Goal: Transaction & Acquisition: Purchase product/service

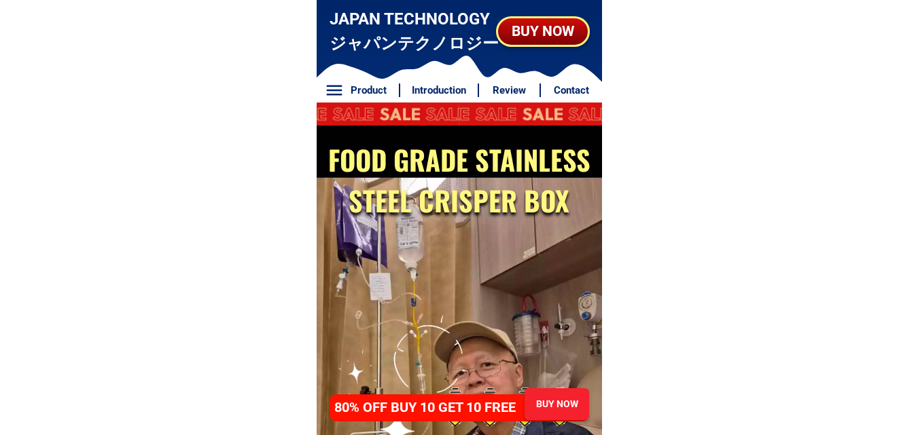
click at [554, 39] on div "BUY NOW" at bounding box center [543, 31] width 90 height 22
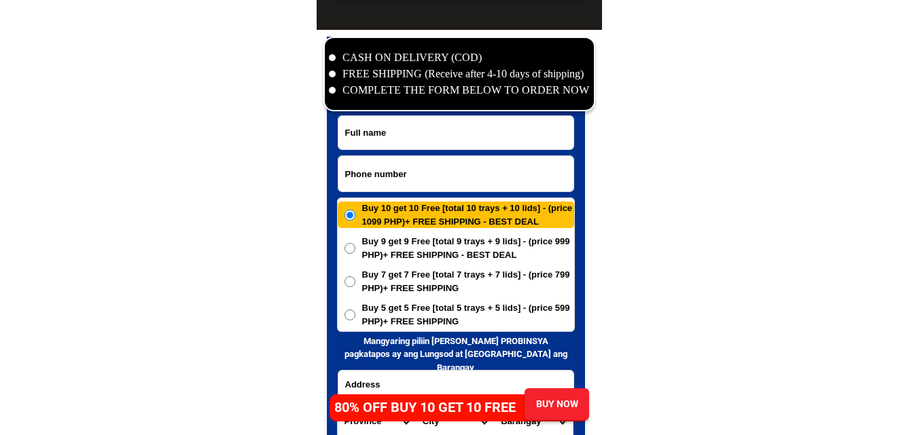
scroll to position [6561, 0]
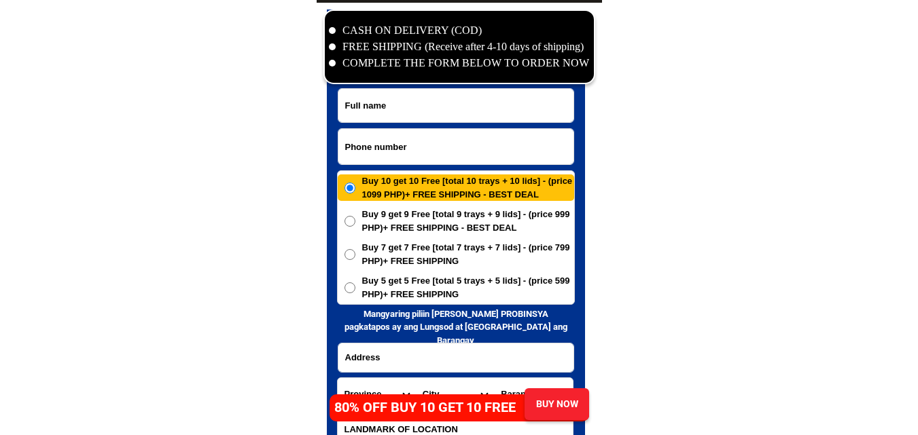
click at [406, 137] on input "Input phone_number" at bounding box center [455, 146] width 235 height 35
paste input "09814992047"
type input "09814992047"
paste input "[PERSON_NAME]"
drag, startPoint x: 430, startPoint y: 106, endPoint x: 439, endPoint y: 56, distance: 51.2
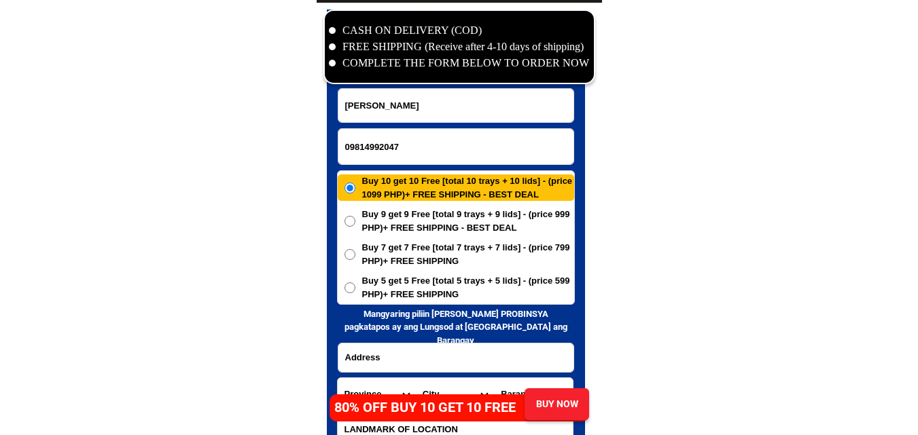
click at [430, 106] on input "[PERSON_NAME]" at bounding box center [455, 105] width 235 height 33
paste input "esita. E Guillerm"
type input "[PERSON_NAME]. E [PERSON_NAME]"
click at [431, 352] on input "Input address" at bounding box center [455, 358] width 235 height 29
paste input "Tiringanan. [GEOGRAPHIC_DATA]. [GEOGRAPHIC_DATA]. [GEOGRAPHIC_DATA]."
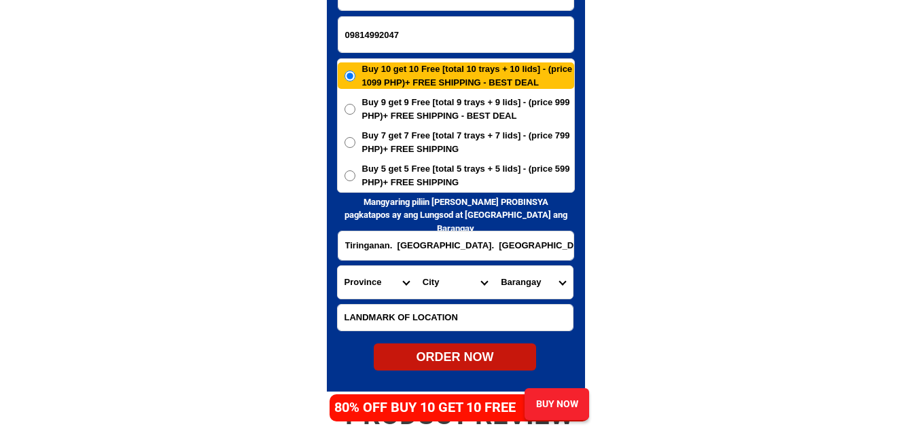
scroll to position [6697, 0]
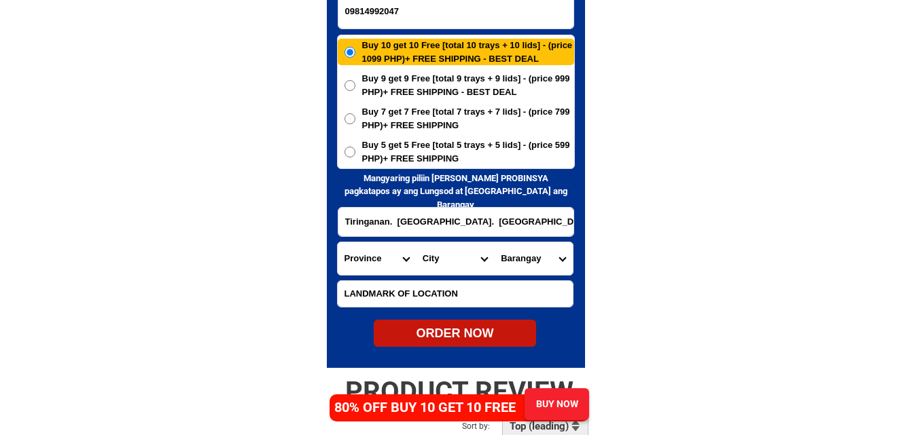
type input "Tiringanan. [GEOGRAPHIC_DATA]. [GEOGRAPHIC_DATA]. [GEOGRAPHIC_DATA]."
click at [376, 251] on select "Province [GEOGRAPHIC_DATA] [GEOGRAPHIC_DATA][PERSON_NAME][GEOGRAPHIC_DATA][GEOG…" at bounding box center [377, 258] width 78 height 33
select select "63_151"
click at [338, 242] on select "Province [GEOGRAPHIC_DATA] [GEOGRAPHIC_DATA][PERSON_NAME][GEOGRAPHIC_DATA][GEOG…" at bounding box center [377, 258] width 78 height 33
click at [431, 250] on select "City Ajuy Alimodian Anilao Badiangan Balasan Banate Barotac-nuevo Barotac-viejo…" at bounding box center [455, 258] width 78 height 33
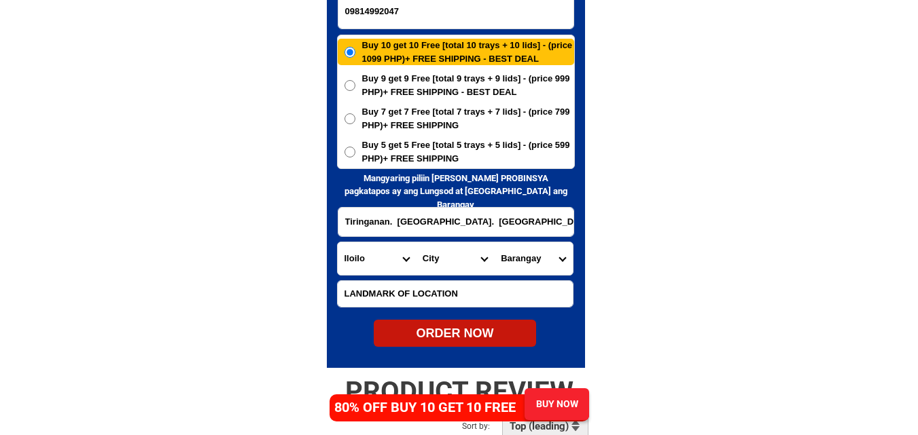
select select "63_1511539"
click at [416, 242] on select "City Ajuy Alimodian Anilao Badiangan Balasan Banate Barotac-nuevo Barotac-viejo…" at bounding box center [455, 258] width 78 height 33
click at [448, 266] on select "City Ajuy Alimodian Anilao Badiangan Balasan Banate Barotac-nuevo Barotac-viejo…" at bounding box center [455, 258] width 78 height 33
click at [539, 266] on select "Barangay Abangay Agcarope Aglobong Aguingay Anhawan Aquino nobleza east (pob.) …" at bounding box center [533, 258] width 78 height 33
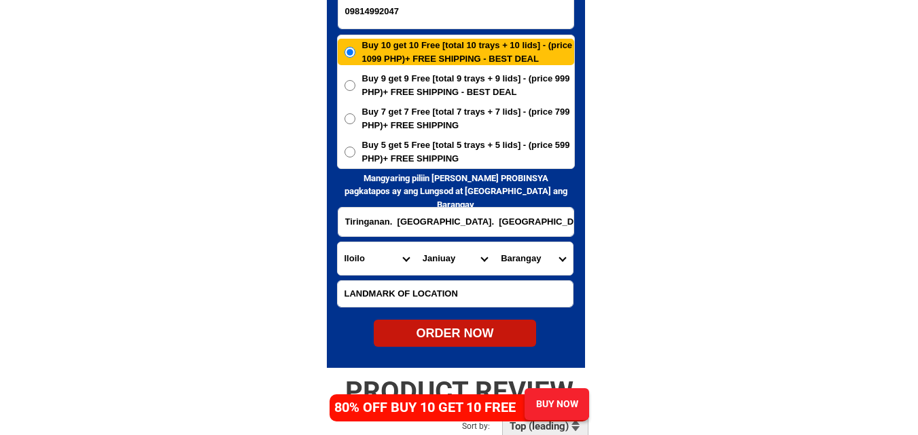
select select "63_151153954347"
click at [494, 242] on select "Barangay Abangay Agcarope Aglobong Aguingay Anhawan Aquino nobleza east (pob.) …" at bounding box center [533, 258] width 78 height 33
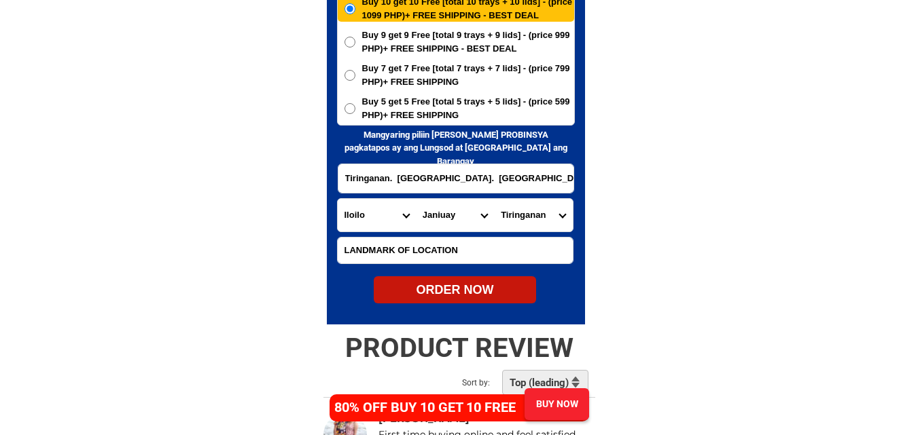
scroll to position [6765, 0]
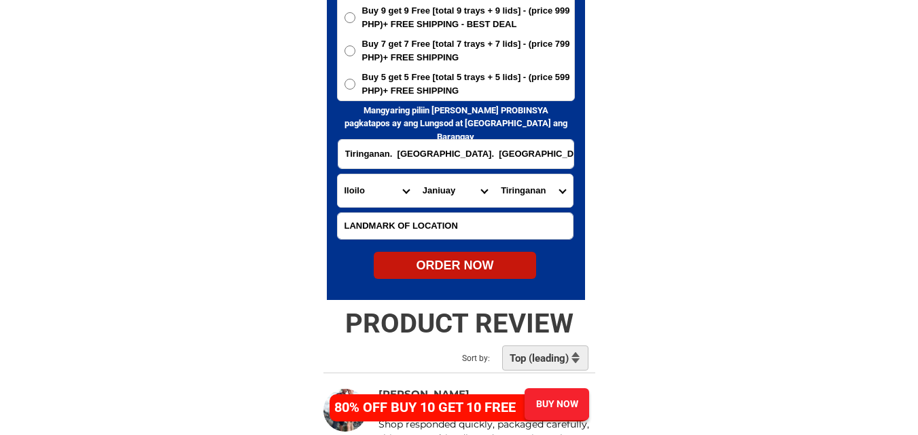
click at [463, 277] on div "ORDER NOW" at bounding box center [455, 265] width 162 height 27
radio input "true"
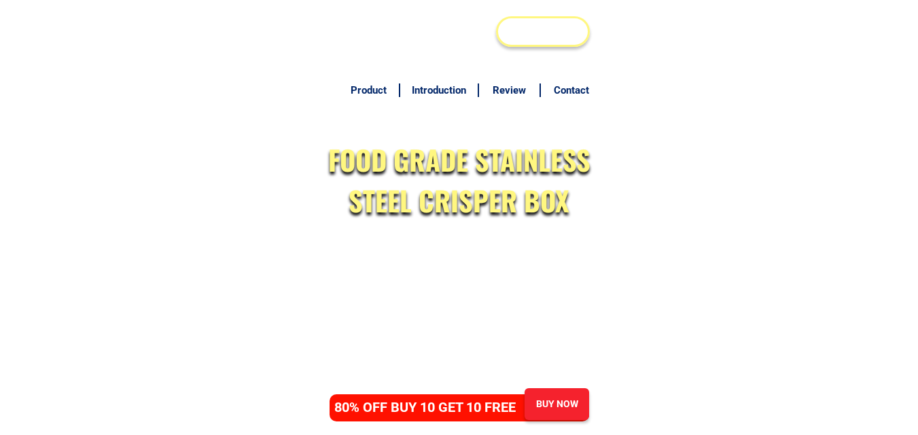
scroll to position [6629, 0]
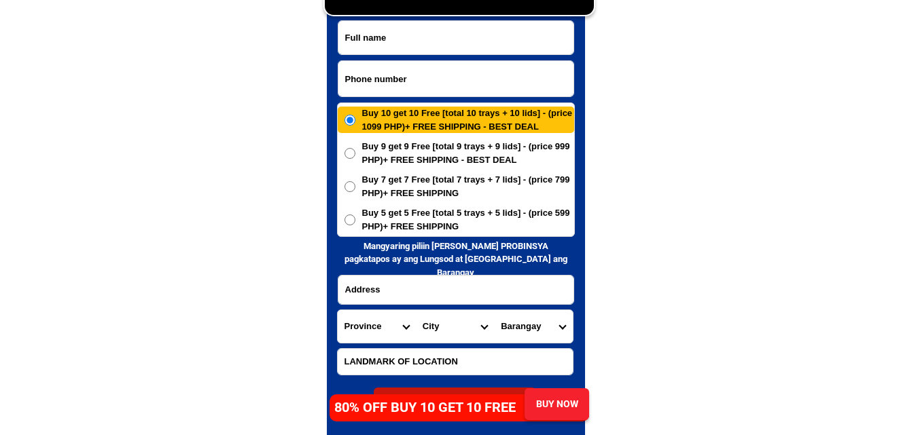
paste input "09192283556"
drag, startPoint x: 438, startPoint y: 75, endPoint x: 433, endPoint y: 69, distance: 7.7
click at [438, 75] on input "Input phone_number" at bounding box center [455, 78] width 235 height 35
type input "09192283556"
paste input "Fely hermedilla"
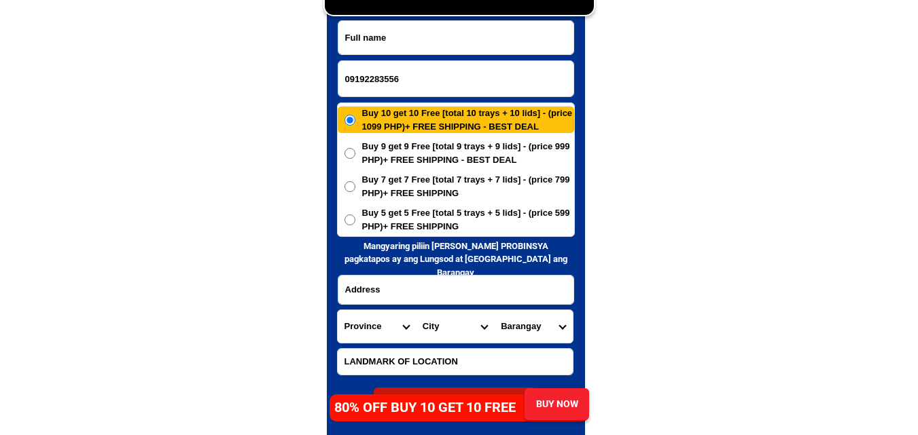
click at [459, 40] on input "Input full_name" at bounding box center [455, 37] width 235 height 33
type input "Fely hermedilla"
click at [384, 297] on input "Input address" at bounding box center [455, 290] width 235 height 29
paste input "Salvia st blk 6 lot 7 East acropolis barangay Dolores taytay rizal Near SM tayt…"
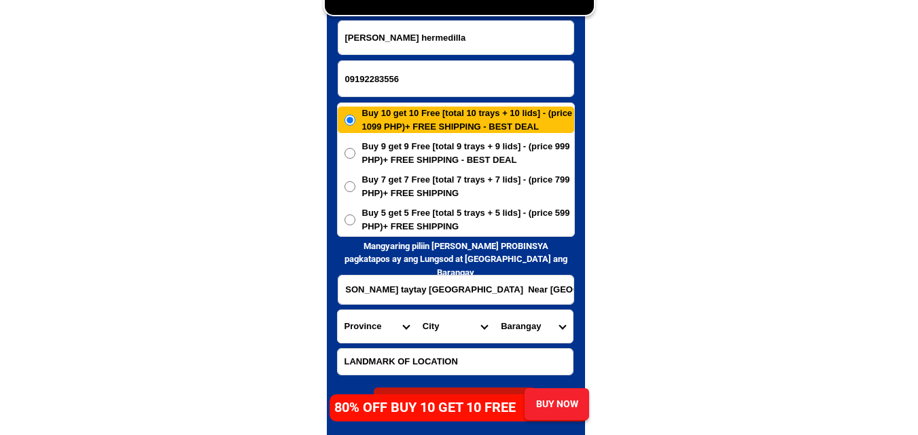
type input "Salvia st blk 6 lot 7 East acropolis barangay Dolores taytay rizal Near SM tayt…"
click at [380, 310] on select "Province [GEOGRAPHIC_DATA] [GEOGRAPHIC_DATA] [GEOGRAPHIC_DATA] [GEOGRAPHIC_DATA…" at bounding box center [377, 326] width 78 height 33
click at [338, 310] on select "Province [GEOGRAPHIC_DATA] [GEOGRAPHIC_DATA] [GEOGRAPHIC_DATA] [GEOGRAPHIC_DATA…" at bounding box center [377, 326] width 78 height 33
click at [378, 319] on select "Province [GEOGRAPHIC_DATA] [GEOGRAPHIC_DATA] [GEOGRAPHIC_DATA] [GEOGRAPHIC_DATA…" at bounding box center [377, 326] width 78 height 33
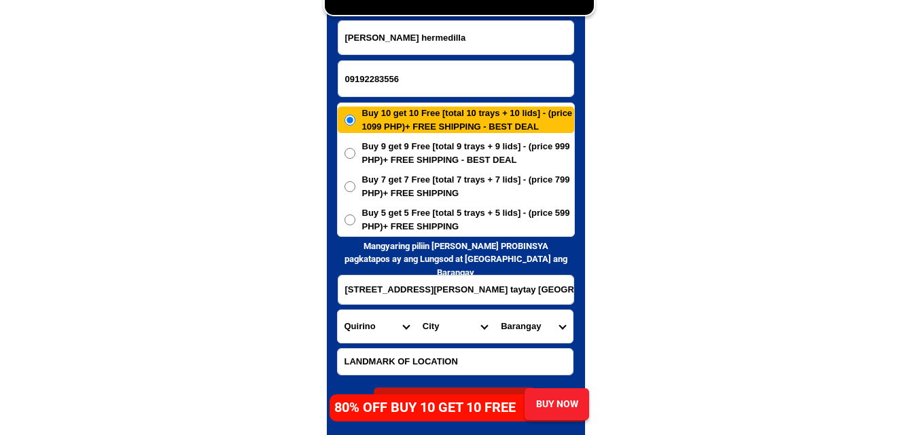
select select "63_993"
click at [338, 310] on select "Province [GEOGRAPHIC_DATA] [GEOGRAPHIC_DATA] [GEOGRAPHIC_DATA] [GEOGRAPHIC_DATA…" at bounding box center [377, 326] width 78 height 33
click at [450, 321] on select "City Angono Antipolo-city Binangonan Cainta Cardona Jala-jala Pililla Rizal-bar…" at bounding box center [455, 326] width 78 height 33
select select "63_9936987"
click at [416, 310] on select "City Angono Antipolo-city Binangonan Cainta Cardona Jala-jala Pililla Rizal-bar…" at bounding box center [455, 326] width 78 height 33
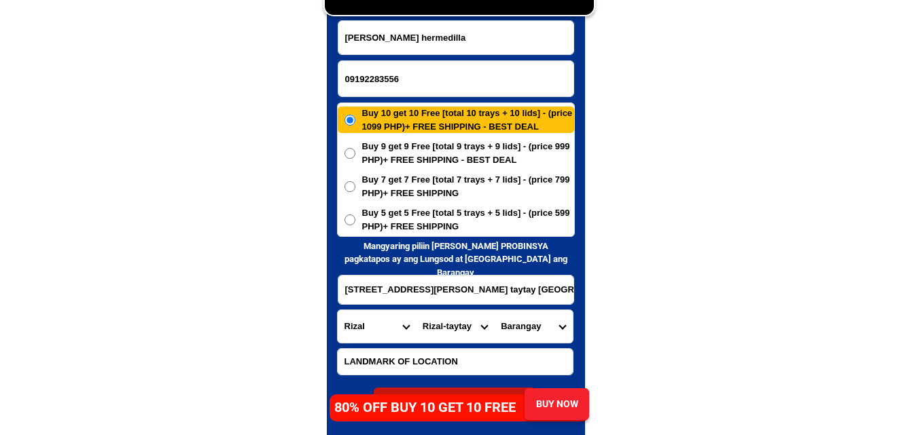
click at [544, 326] on select "Barangay Dolores (pob.) Muzon San isidro San juan Santa ana" at bounding box center [533, 326] width 78 height 33
select select "63_99369874558"
click at [494, 310] on select "Barangay Dolores (pob.) Muzon San isidro San juan Santa ana" at bounding box center [533, 326] width 78 height 33
click at [420, 218] on span "Buy 5 get 5 Free [total 5 trays + 5 lids] - (price 599 PHP)+ FREE SHIPPING" at bounding box center [468, 219] width 212 height 26
click at [355, 218] on input "Buy 5 get 5 Free [total 5 trays + 5 lids] - (price 599 PHP)+ FREE SHIPPING" at bounding box center [349, 220] width 11 height 11
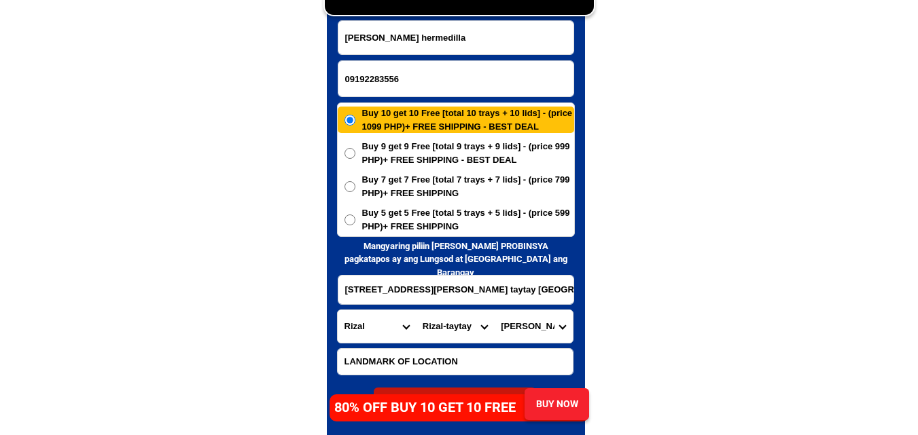
radio input "true"
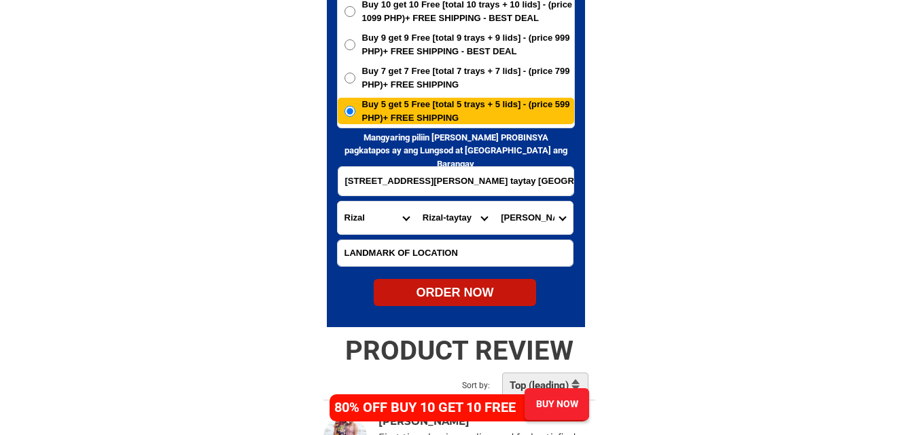
scroll to position [6765, 0]
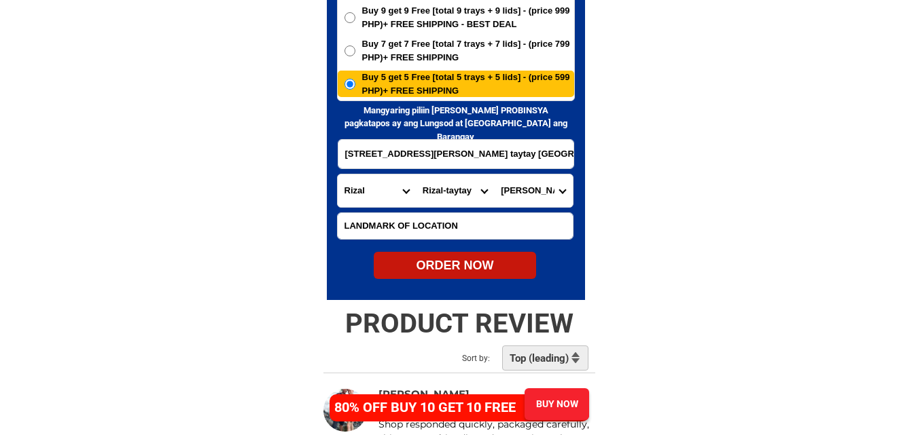
click at [459, 260] on div "ORDER NOW" at bounding box center [455, 266] width 162 height 18
type input "Fely hermedilla"
radio input "true"
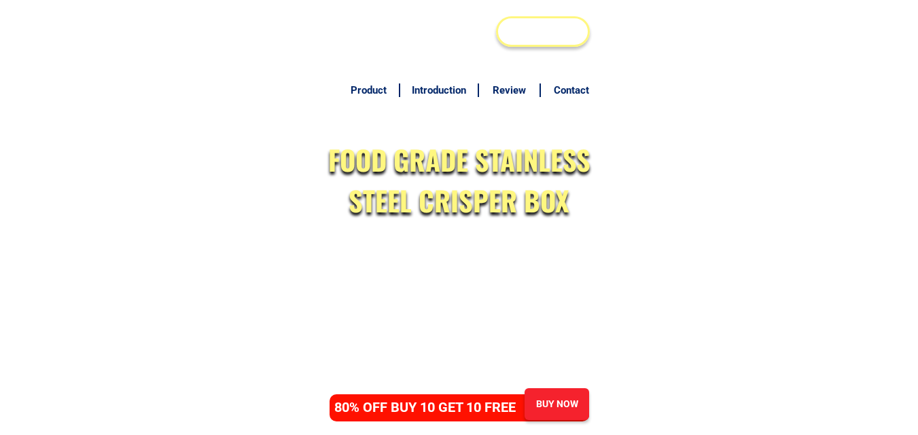
scroll to position [6629, 0]
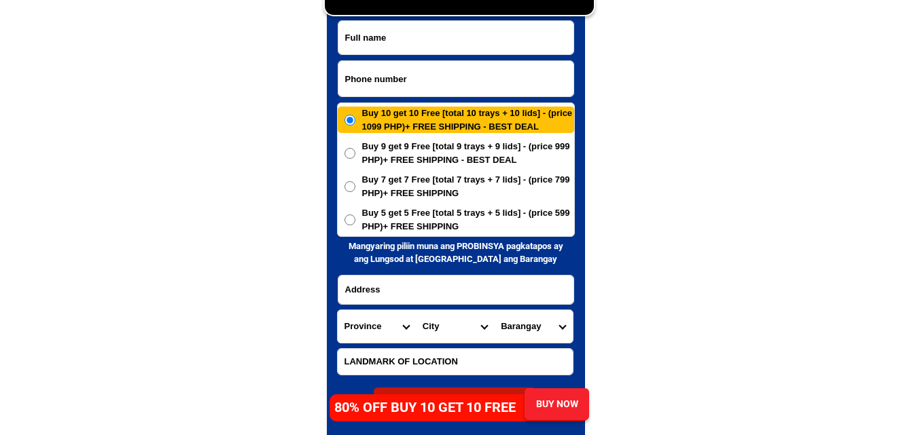
paste input "09552859402"
click at [445, 68] on input "09552859402" at bounding box center [455, 78] width 235 height 35
type input "09552859402"
click at [437, 33] on input "Input full_name" at bounding box center [455, 37] width 235 height 33
paste input "[PERSON_NAME][GEOGRAPHIC_DATA]"
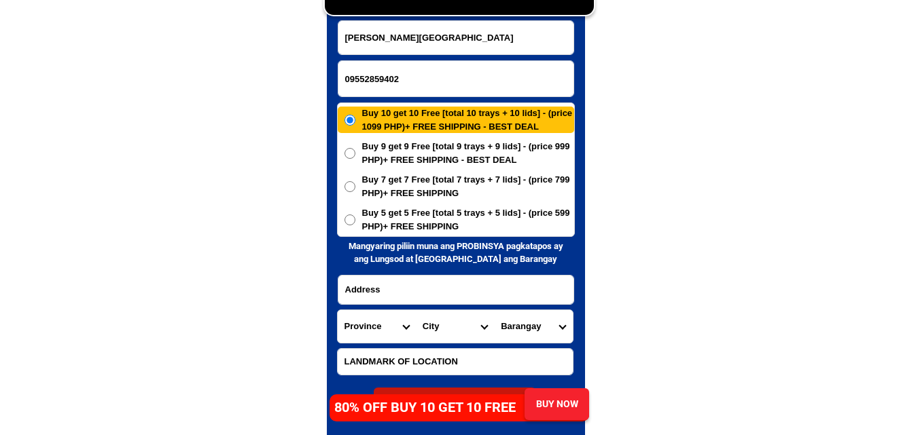
type input "[PERSON_NAME][GEOGRAPHIC_DATA]"
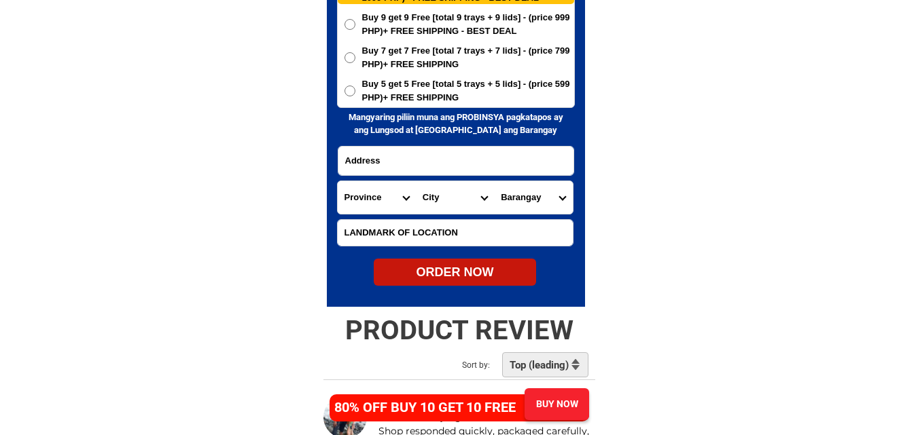
scroll to position [6765, 0]
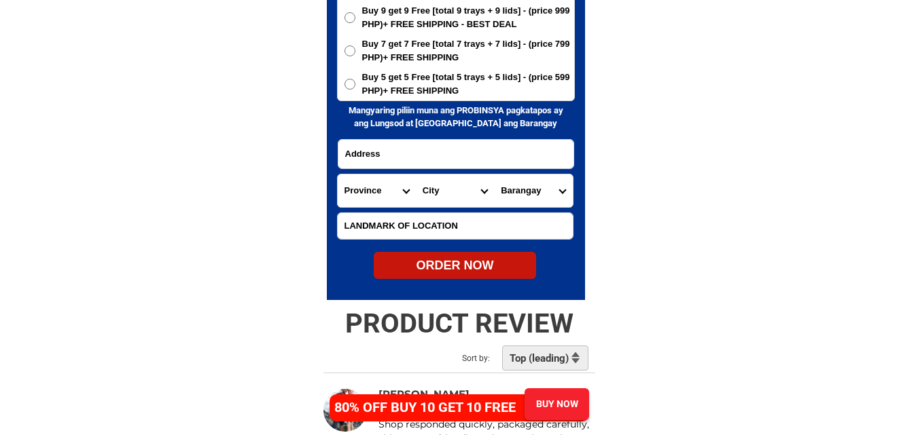
paste input "pangpangdan. Sto. Domingo, Ilocos Sur 2729"
click at [459, 144] on input "pangpangdan. Sto. Domingo, Ilocos Sur 2729" at bounding box center [455, 154] width 235 height 29
type input "pangpangdan. Sto. Domingo, Ilocos Sur 2729"
click at [355, 197] on select "Province [GEOGRAPHIC_DATA] [GEOGRAPHIC_DATA][PERSON_NAME][GEOGRAPHIC_DATA][GEOG…" at bounding box center [377, 191] width 78 height 33
select select "63_682"
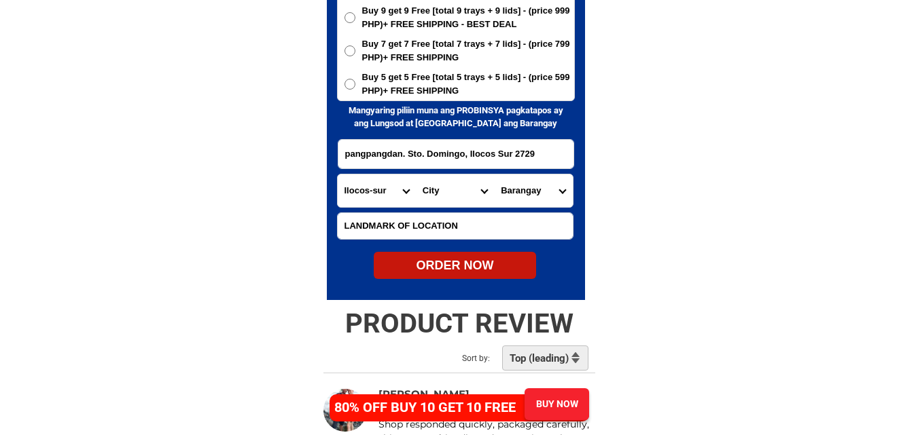
click at [338, 175] on select "Province [GEOGRAPHIC_DATA] [GEOGRAPHIC_DATA][PERSON_NAME][GEOGRAPHIC_DATA][GEOG…" at bounding box center [377, 191] width 78 height 33
click at [438, 189] on select "City [GEOGRAPHIC_DATA][PERSON_NAME][GEOGRAPHIC_DATA][GEOGRAPHIC_DATA][GEOGRAPHI…" at bounding box center [455, 191] width 78 height 33
select select "63_682868"
click at [416, 175] on select "City [GEOGRAPHIC_DATA][PERSON_NAME][GEOGRAPHIC_DATA][GEOGRAPHIC_DATA][GEOGRAPHI…" at bounding box center [455, 191] width 78 height 33
click at [524, 194] on select "Barangay Binalayangan Binongan Borobor Cabaritan [PERSON_NAME]-ab Camestizoan C…" at bounding box center [533, 191] width 78 height 33
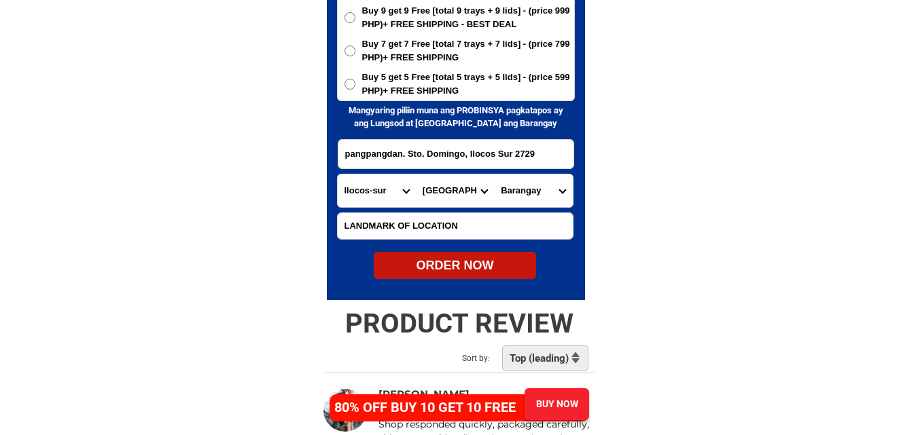
select select "63_68286850119"
click at [494, 175] on select "Barangay Binalayangan Binongan Borobor Cabaritan [PERSON_NAME]-ab Camestizoan C…" at bounding box center [533, 191] width 78 height 33
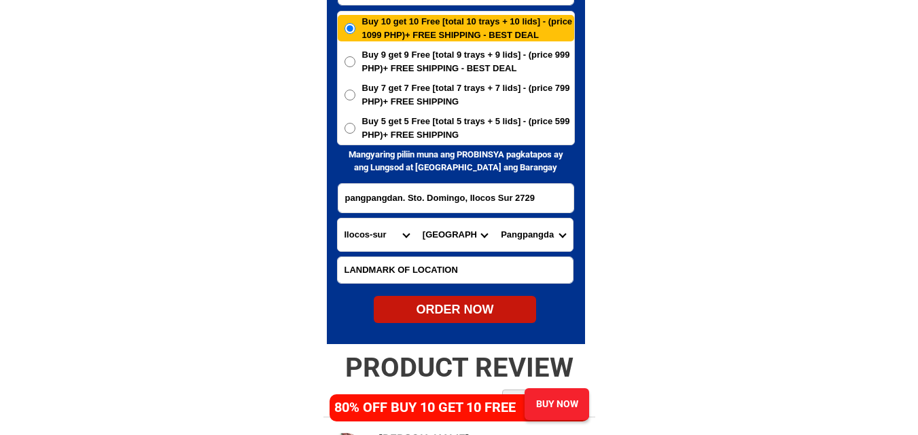
scroll to position [6697, 0]
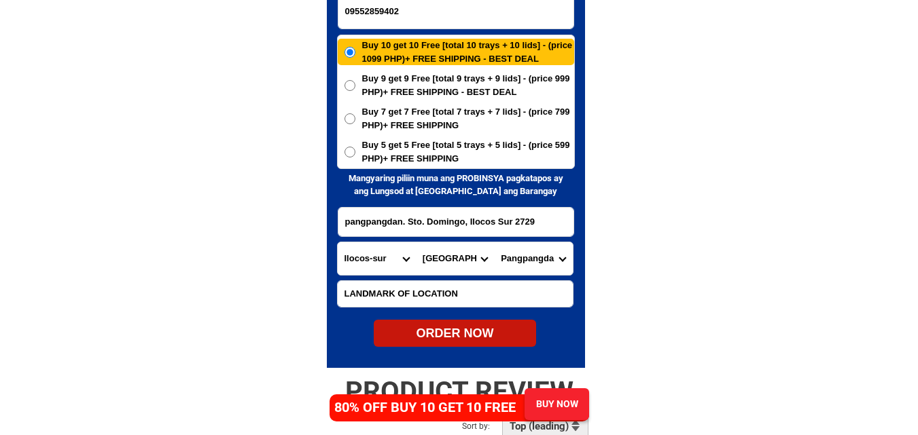
click at [437, 331] on div "ORDER NOW" at bounding box center [455, 334] width 162 height 18
type input "[PERSON_NAME][GEOGRAPHIC_DATA]"
radio input "true"
